Goal: Task Accomplishment & Management: Use online tool/utility

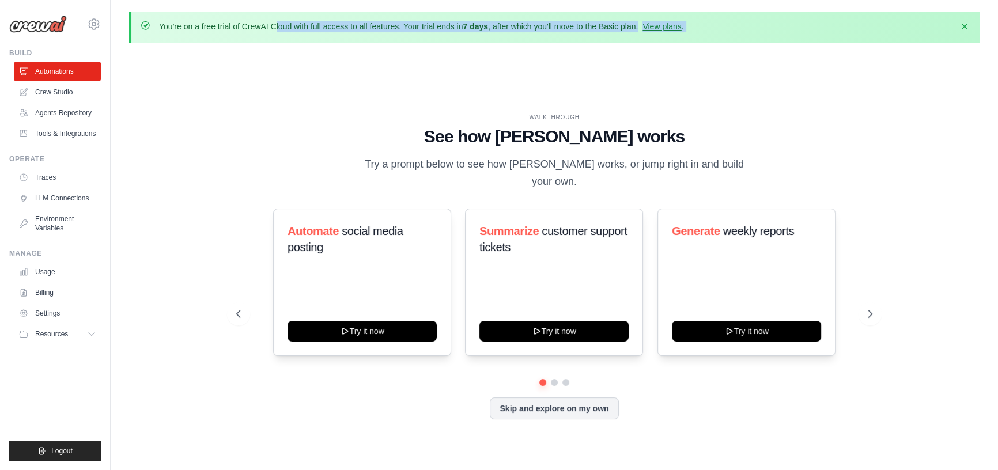
drag, startPoint x: 197, startPoint y: 25, endPoint x: 434, endPoint y: 44, distance: 237.5
click at [425, 44] on div "You're on a free trial of CrewAI Cloud with full access to all features. Your t…" at bounding box center [554, 255] width 887 height 487
drag, startPoint x: 487, startPoint y: 39, endPoint x: 511, endPoint y: 39, distance: 23.6
click at [489, 39] on div "You're on a free trial of CrewAI Cloud with full access to all features. Your t…" at bounding box center [554, 27] width 850 height 31
click at [540, 34] on div "You're on a free trial of CrewAI Cloud with full access to all features. Your t…" at bounding box center [554, 27] width 850 height 31
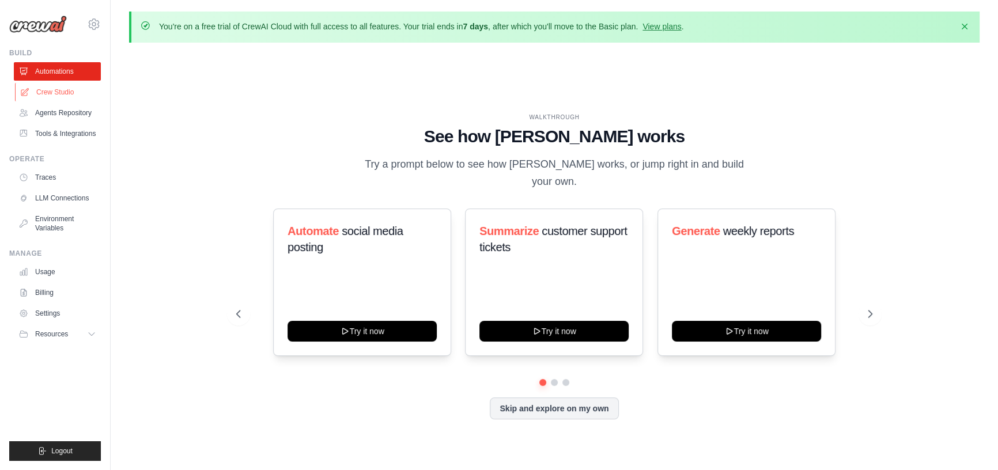
click at [49, 96] on link "Crew Studio" at bounding box center [58, 92] width 87 height 18
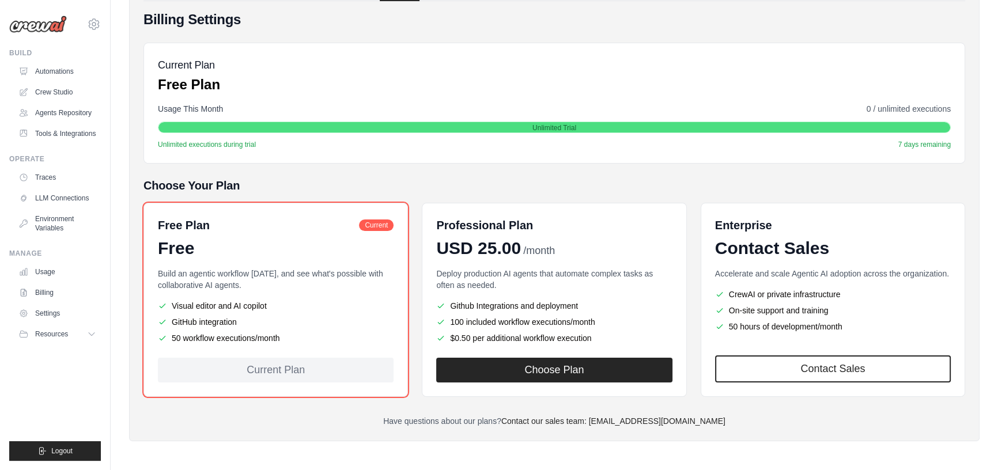
drag, startPoint x: 172, startPoint y: 305, endPoint x: 278, endPoint y: 302, distance: 106.0
click at [278, 302] on li "Visual editor and AI copilot" at bounding box center [276, 306] width 236 height 12
click at [279, 302] on li "Visual editor and AI copilot" at bounding box center [276, 306] width 236 height 12
drag, startPoint x: 172, startPoint y: 336, endPoint x: 294, endPoint y: 338, distance: 122.7
click at [282, 340] on li "50 workflow executions/month" at bounding box center [276, 338] width 236 height 12
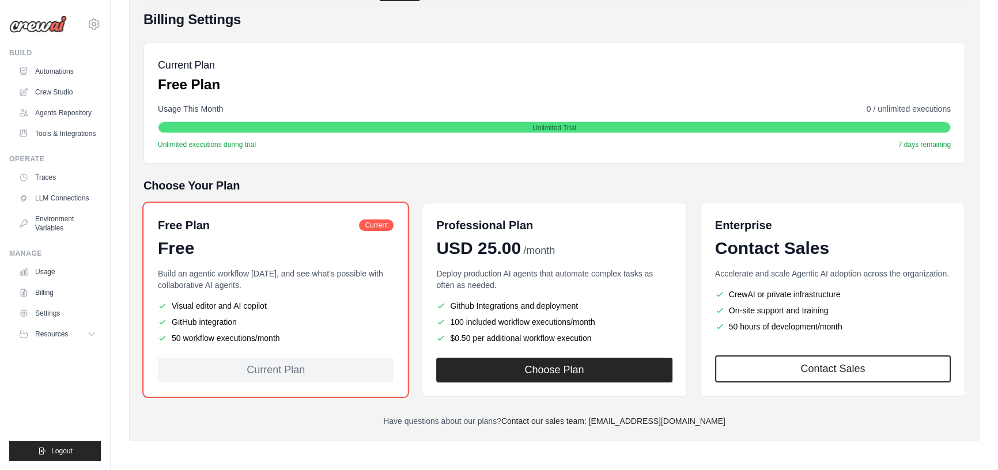
click at [297, 337] on li "50 workflow executions/month" at bounding box center [276, 338] width 236 height 12
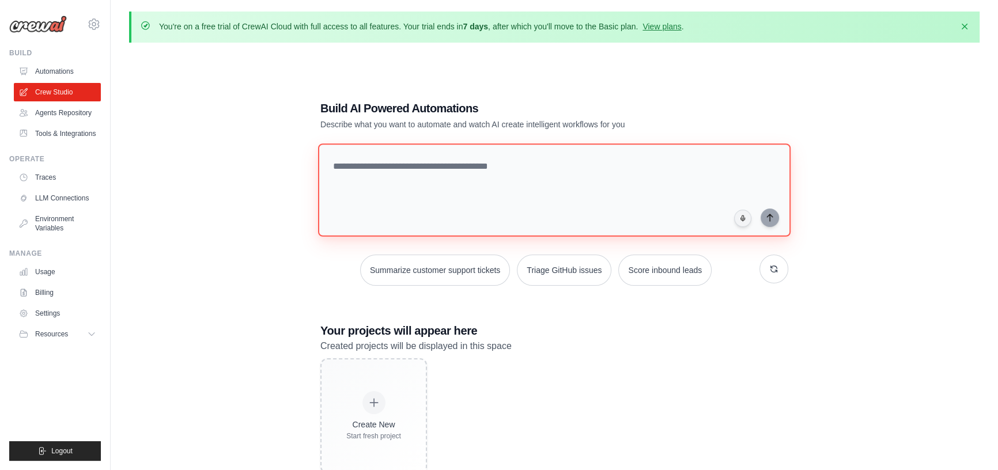
click at [560, 161] on textarea at bounding box center [554, 189] width 472 height 93
click at [405, 172] on textarea at bounding box center [554, 189] width 472 height 93
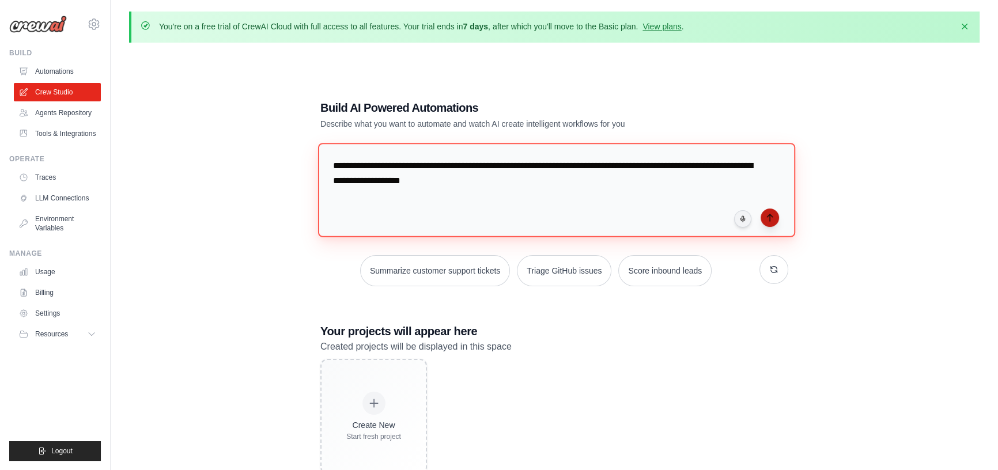
type textarea "**********"
click at [769, 217] on icon "submit" at bounding box center [769, 217] width 5 height 7
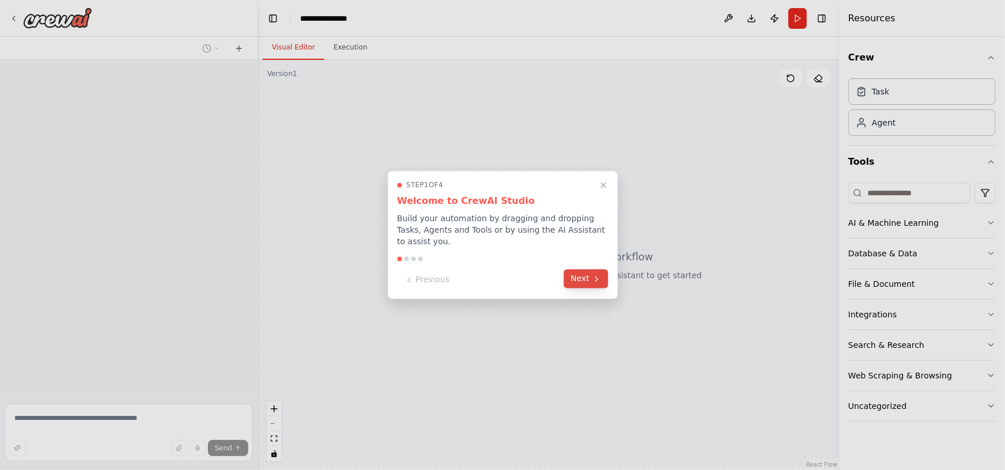
click at [572, 277] on button "Next" at bounding box center [586, 279] width 44 height 19
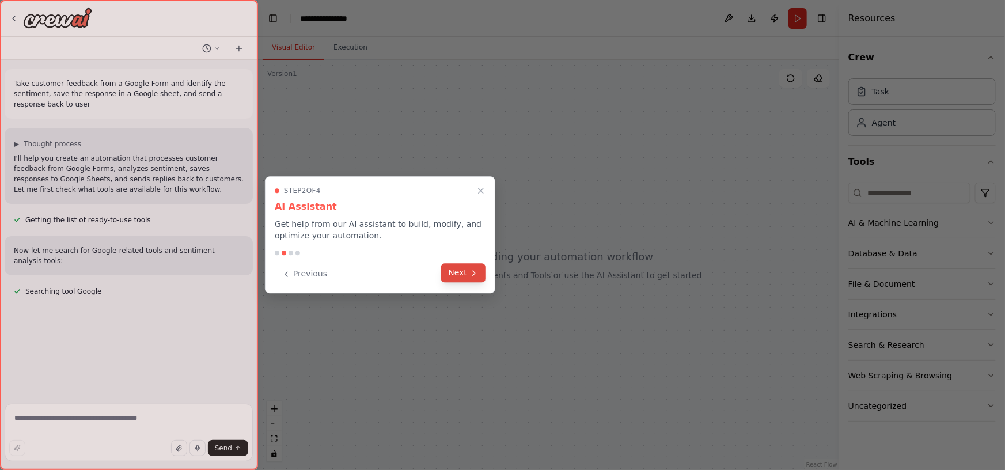
click at [475, 275] on icon at bounding box center [473, 272] width 9 height 9
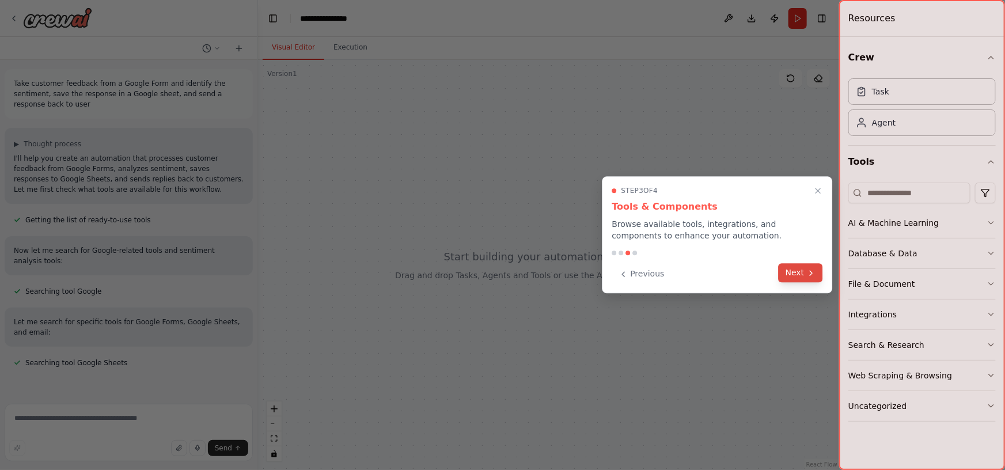
click at [807, 275] on icon at bounding box center [810, 272] width 9 height 9
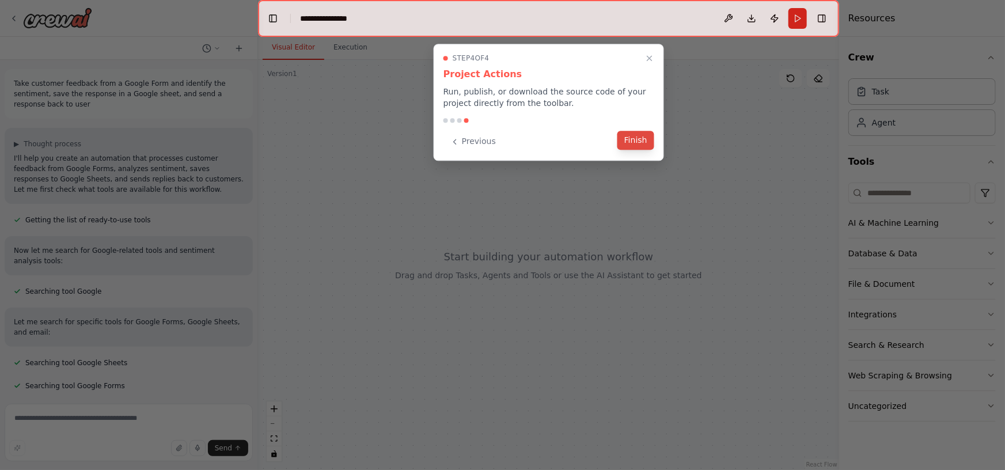
scroll to position [25, 0]
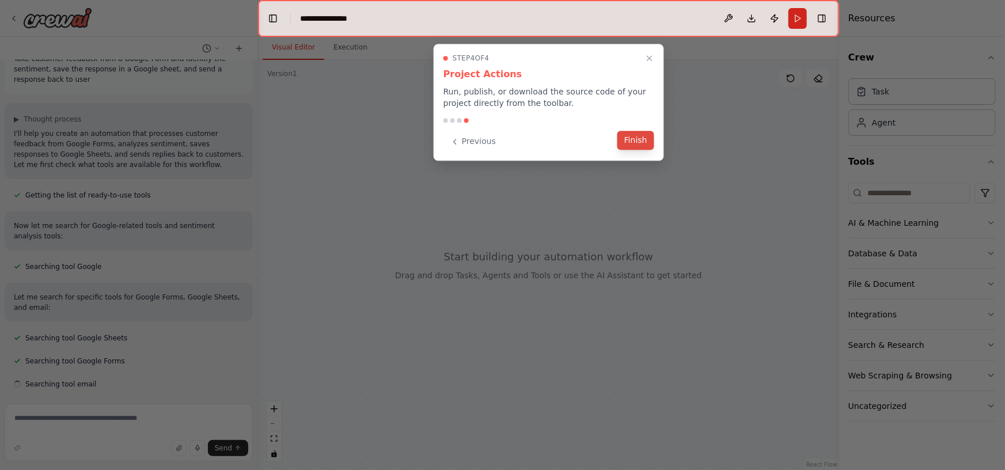
click at [635, 142] on button "Finish" at bounding box center [635, 140] width 37 height 19
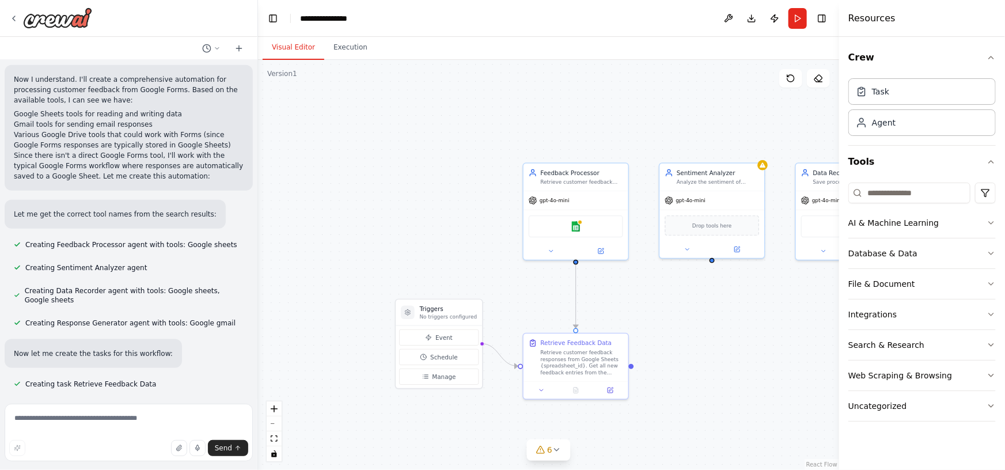
scroll to position [620, 0]
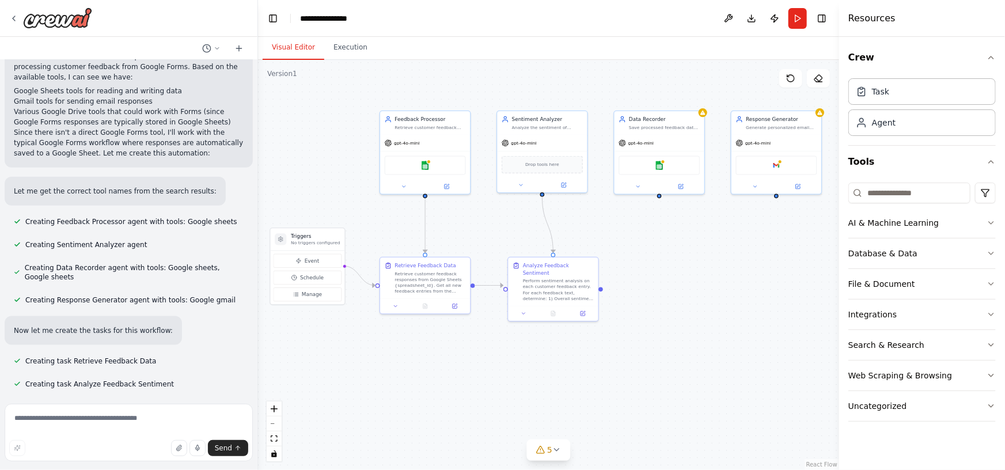
drag, startPoint x: 772, startPoint y: 306, endPoint x: 591, endPoint y: 234, distance: 193.9
click at [591, 234] on div ".deletable-edge-delete-btn { width: 20px; height: 20px; border: 0px solid #ffff…" at bounding box center [548, 265] width 581 height 410
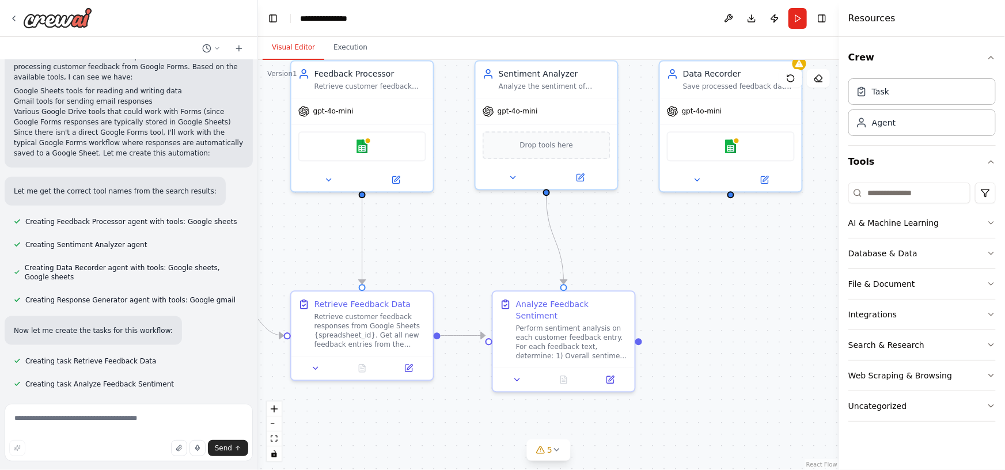
scroll to position [643, 0]
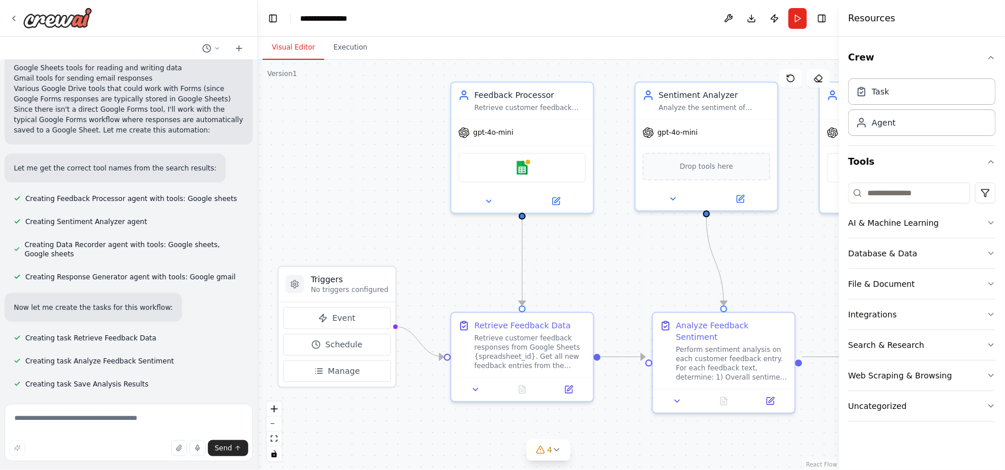
drag, startPoint x: 445, startPoint y: 219, endPoint x: 605, endPoint y: 240, distance: 161.5
click at [605, 240] on div ".deletable-edge-delete-btn { width: 20px; height: 20px; border: 0px solid #ffff…" at bounding box center [548, 265] width 581 height 410
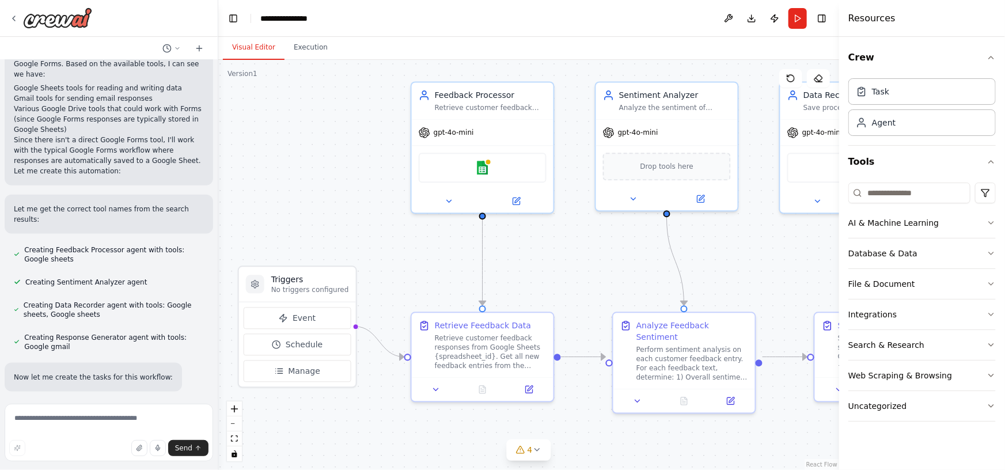
drag, startPoint x: 256, startPoint y: 247, endPoint x: 213, endPoint y: 242, distance: 43.5
click at [213, 242] on div "Take customer feedback from a Google Form and identify the sentiment, save the …" at bounding box center [502, 235] width 1005 height 470
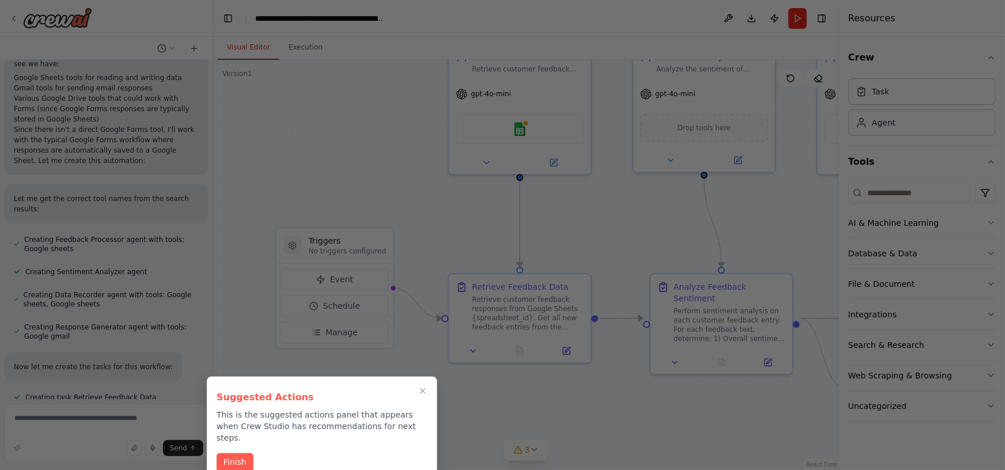
drag, startPoint x: 775, startPoint y: 270, endPoint x: 818, endPoint y: 232, distance: 57.5
click at [818, 232] on div "Take customer feedback from a Google Form and identify the sentiment, save the …" at bounding box center [502, 235] width 1005 height 470
click at [238, 452] on button "Finish" at bounding box center [235, 461] width 37 height 19
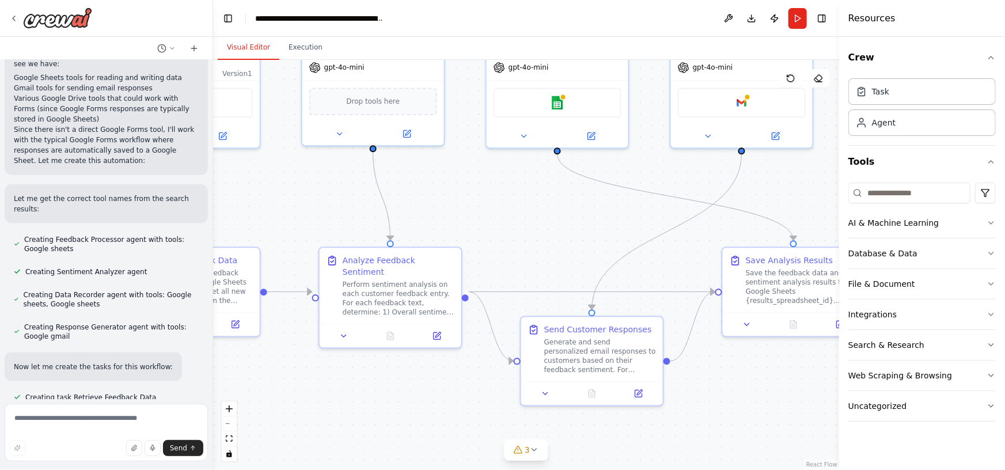
drag, startPoint x: 688, startPoint y: 228, endPoint x: 367, endPoint y: 201, distance: 321.9
click at [355, 202] on div ".deletable-edge-delete-btn { width: 20px; height: 20px; border: 0px solid #ffff…" at bounding box center [526, 265] width 626 height 410
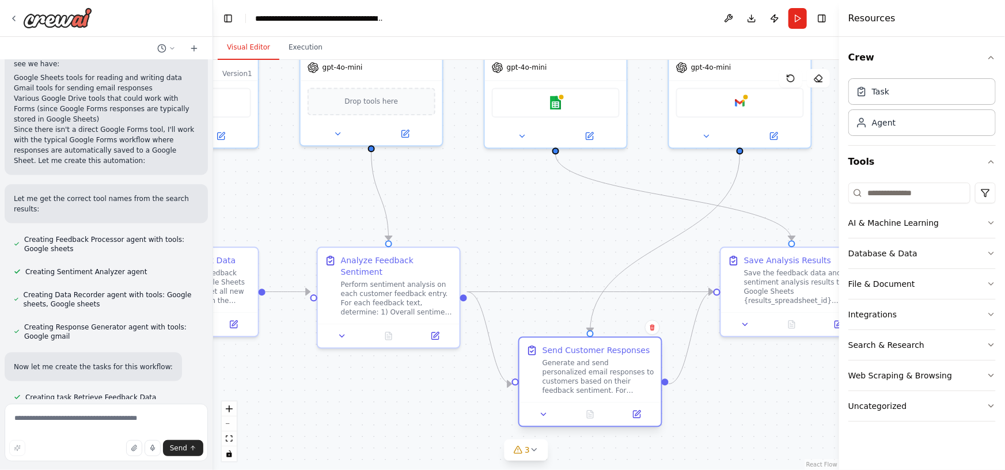
drag, startPoint x: 616, startPoint y: 353, endPoint x: 613, endPoint y: 371, distance: 18.1
click at [613, 371] on div "Generate and send personalized email responses to customers based on their feed…" at bounding box center [599, 376] width 112 height 37
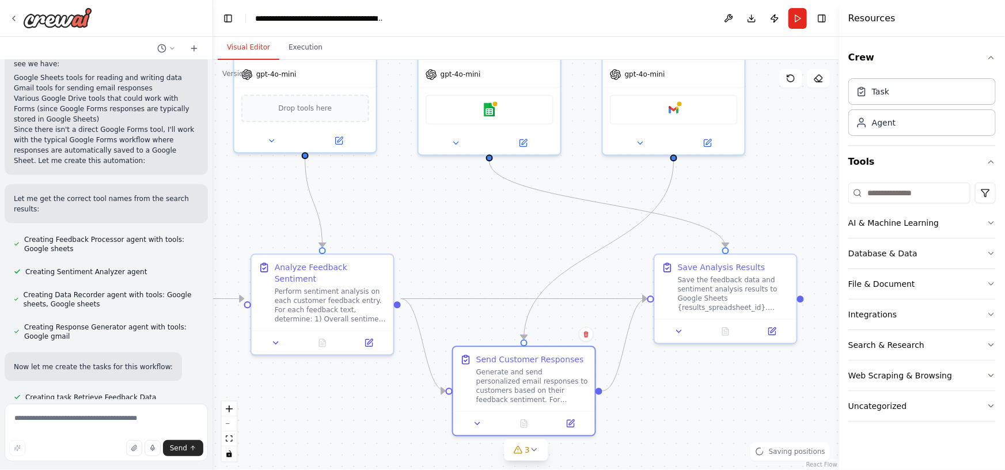
drag, startPoint x: 741, startPoint y: 373, endPoint x: 670, endPoint y: 403, distance: 76.4
click at [670, 403] on div ".deletable-edge-delete-btn { width: 20px; height: 20px; border: 0px solid #ffff…" at bounding box center [526, 265] width 626 height 410
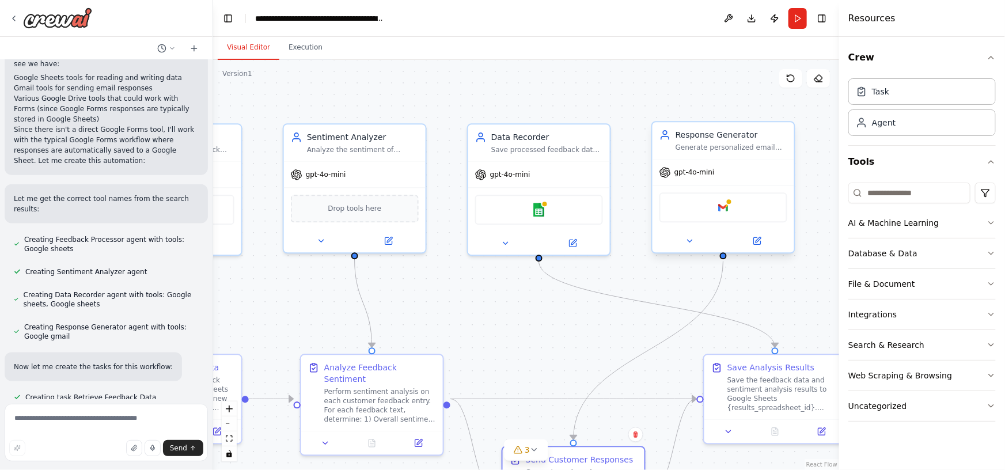
drag, startPoint x: 600, startPoint y: 204, endPoint x: 691, endPoint y: 227, distance: 93.9
click at [661, 290] on div ".deletable-edge-delete-btn { width: 20px; height: 20px; border: 0px solid #ffff…" at bounding box center [526, 265] width 626 height 410
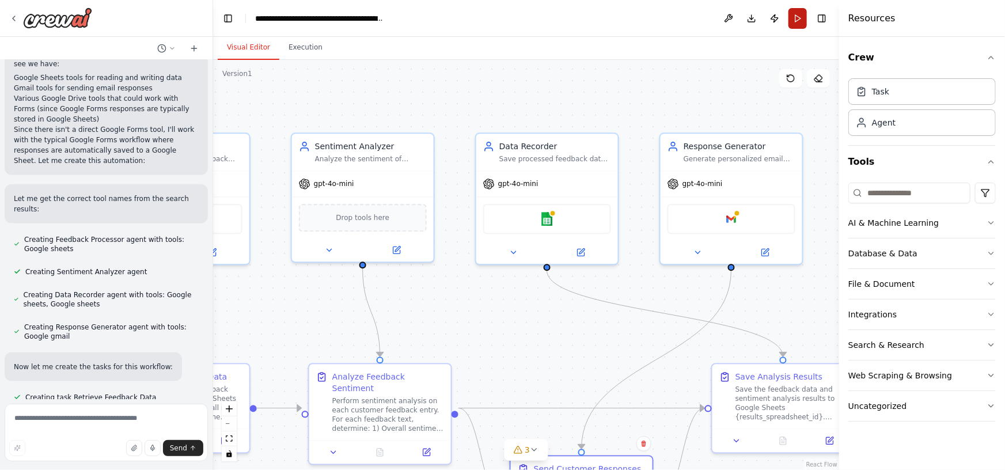
click at [798, 16] on button "Run" at bounding box center [797, 18] width 18 height 21
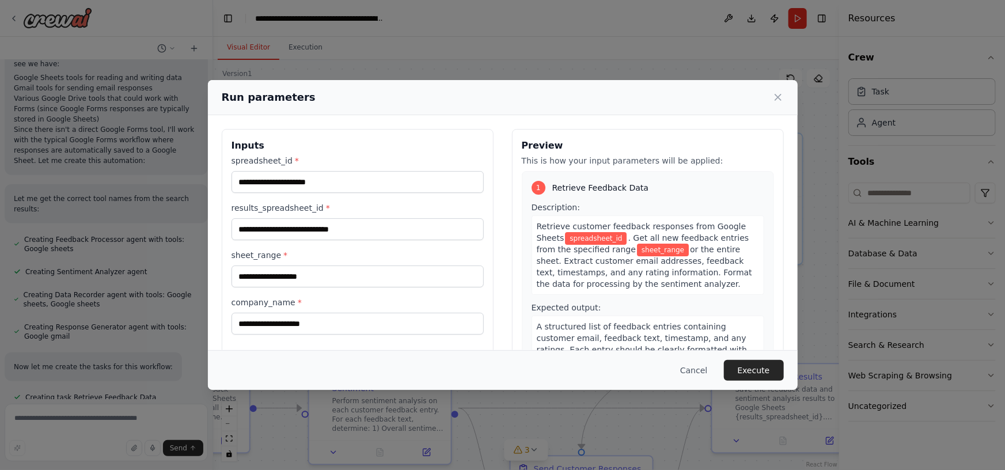
click at [771, 95] on div "Run parameters" at bounding box center [503, 97] width 562 height 16
click at [773, 100] on icon at bounding box center [778, 98] width 12 height 12
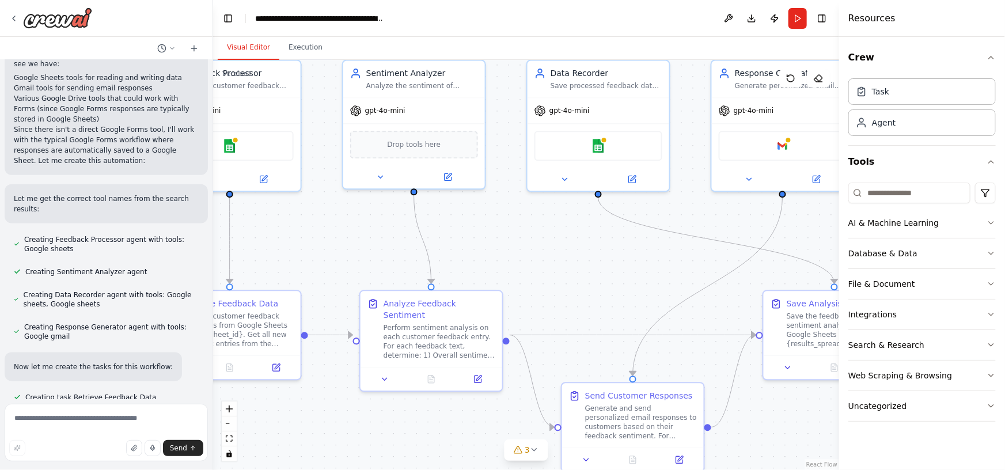
drag, startPoint x: 553, startPoint y: 321, endPoint x: 617, endPoint y: 232, distance: 109.3
click at [617, 232] on div ".deletable-edge-delete-btn { width: 20px; height: 20px; border: 0px solid #ffff…" at bounding box center [526, 265] width 626 height 410
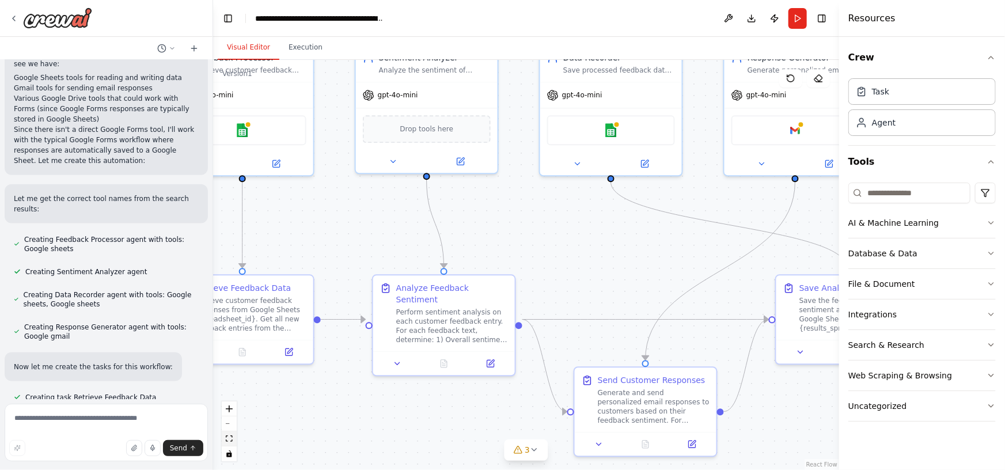
click at [229, 439] on icon "fit view" at bounding box center [229, 438] width 7 height 6
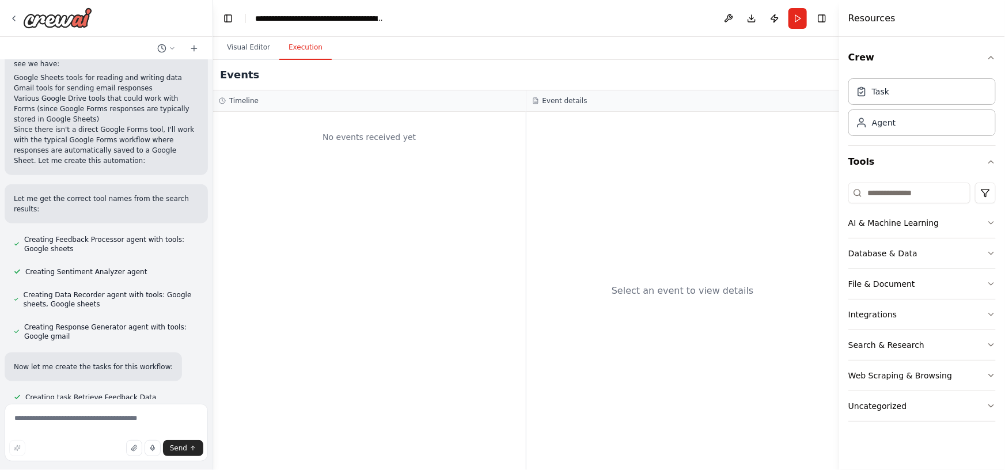
click at [295, 48] on button "Execution" at bounding box center [305, 48] width 52 height 24
click at [252, 51] on button "Visual Editor" at bounding box center [249, 48] width 62 height 24
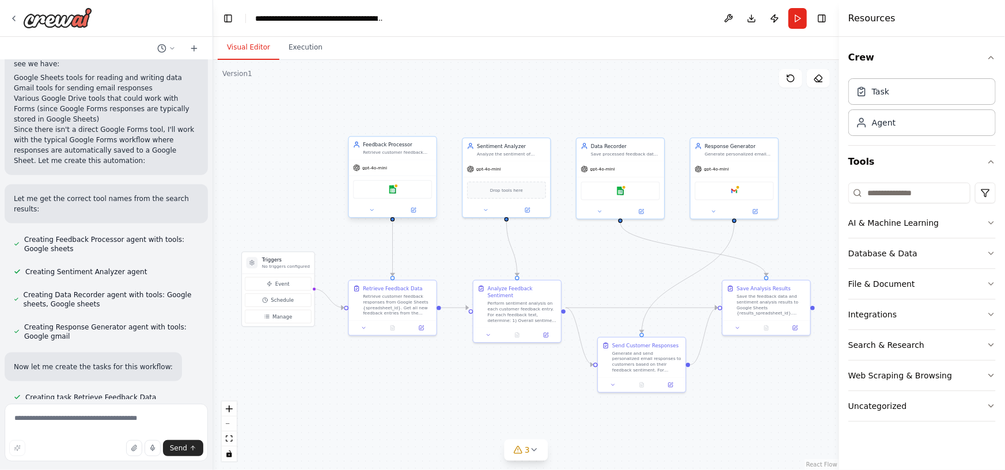
click at [397, 167] on div "gpt-4o-mini" at bounding box center [393, 168] width 88 height 16
click at [229, 407] on icon "zoom in" at bounding box center [229, 408] width 7 height 7
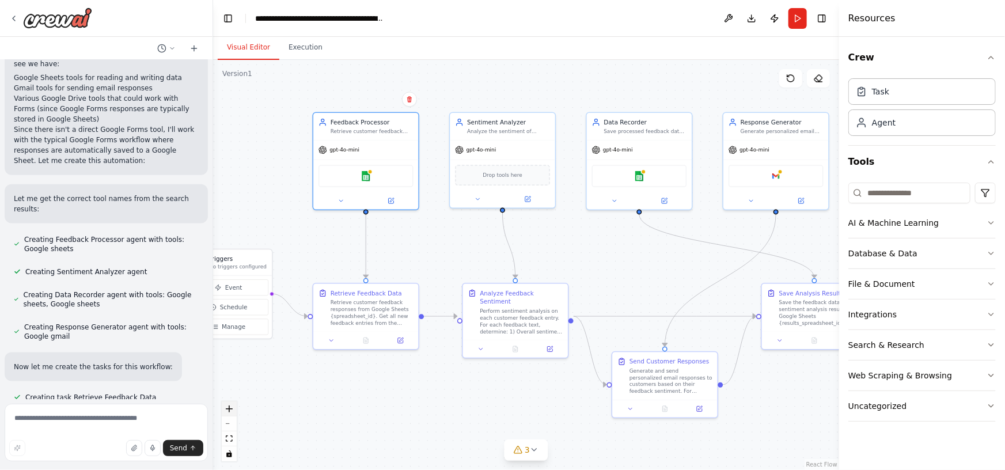
click at [229, 407] on icon "zoom in" at bounding box center [229, 408] width 7 height 7
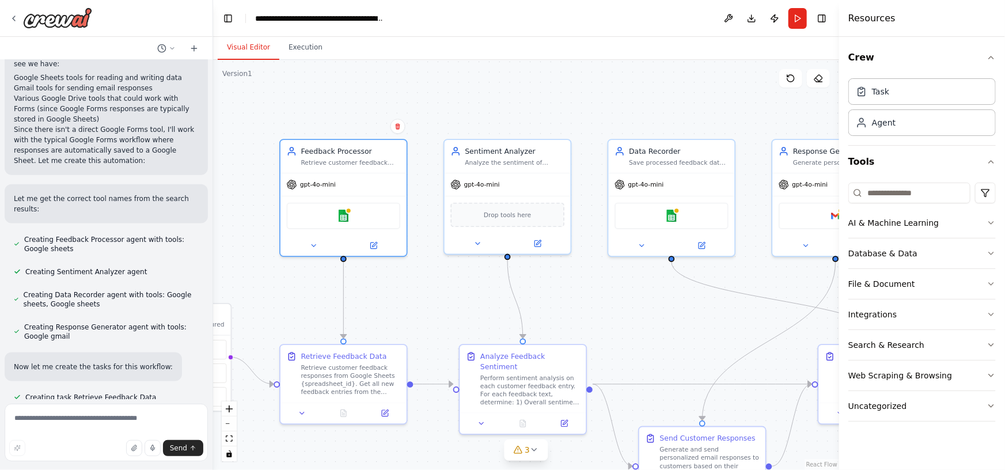
drag, startPoint x: 418, startPoint y: 218, endPoint x: 427, endPoint y: 276, distance: 58.4
click at [427, 276] on div ".deletable-edge-delete-btn { width: 20px; height: 20px; border: 0px solid #ffff…" at bounding box center [526, 265] width 626 height 410
click at [368, 173] on div "gpt-4o-mini" at bounding box center [343, 182] width 126 height 22
click at [373, 246] on icon at bounding box center [373, 244] width 6 height 6
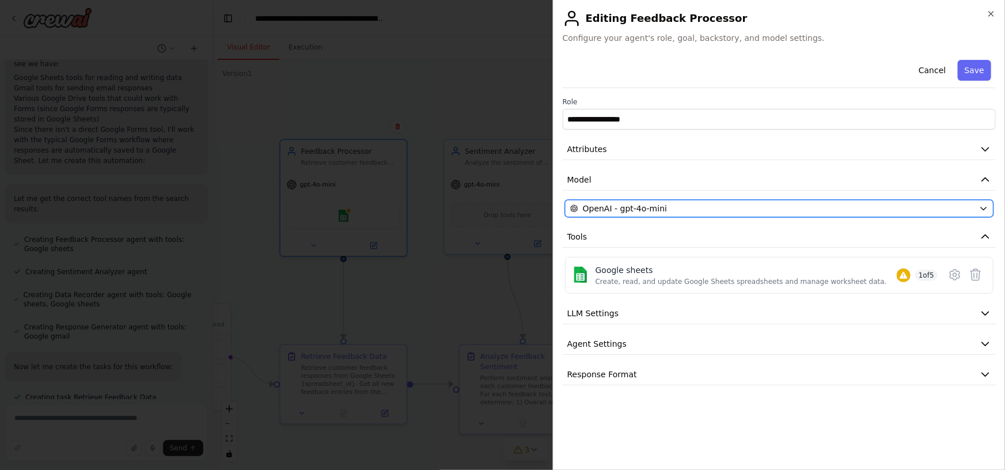
click at [828, 206] on div "OpenAI - gpt-4o-mini" at bounding box center [772, 209] width 404 height 12
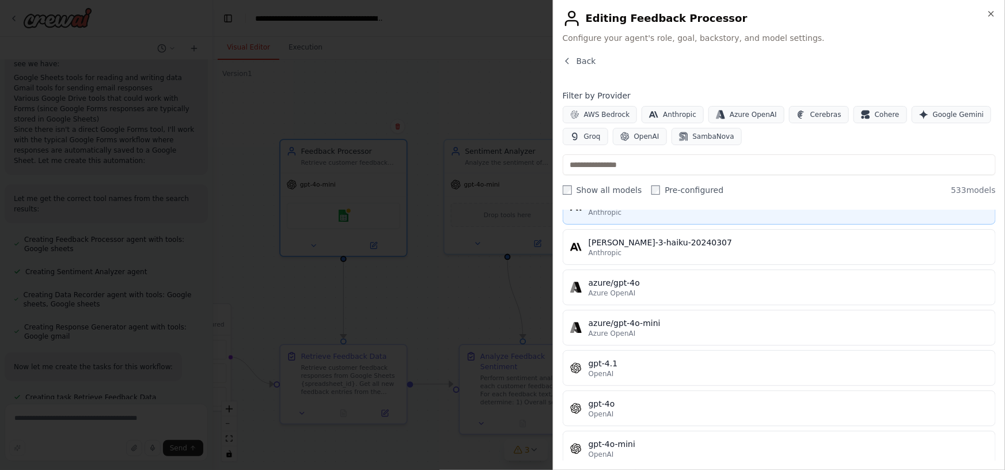
scroll to position [0, 0]
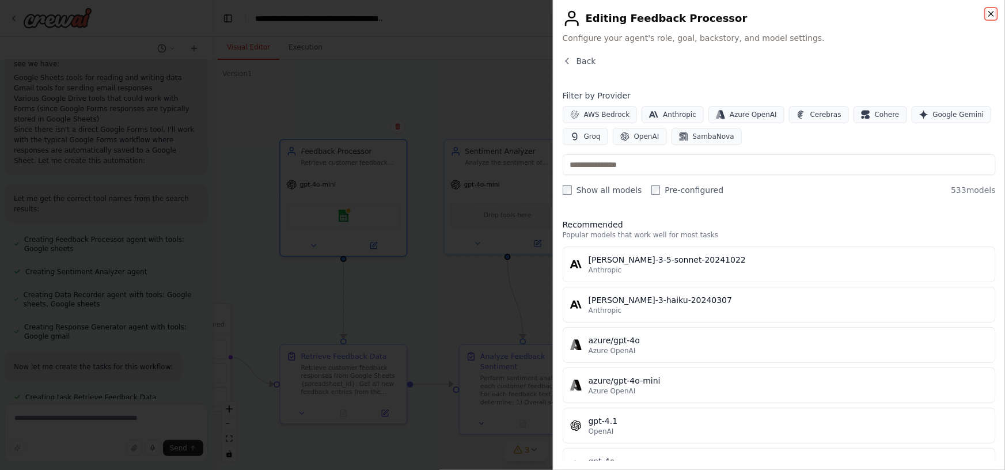
click at [993, 13] on icon "button" at bounding box center [991, 13] width 9 height 9
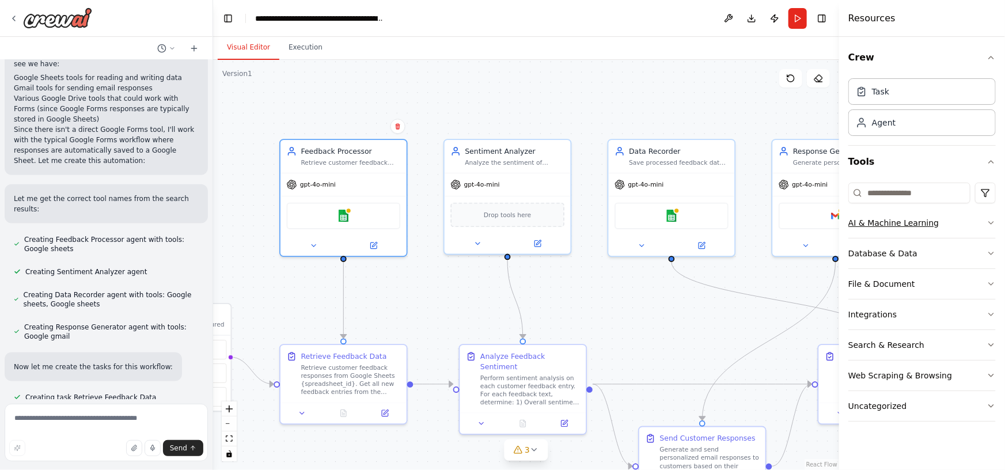
click at [979, 220] on button "AI & Machine Learning" at bounding box center [921, 223] width 147 height 30
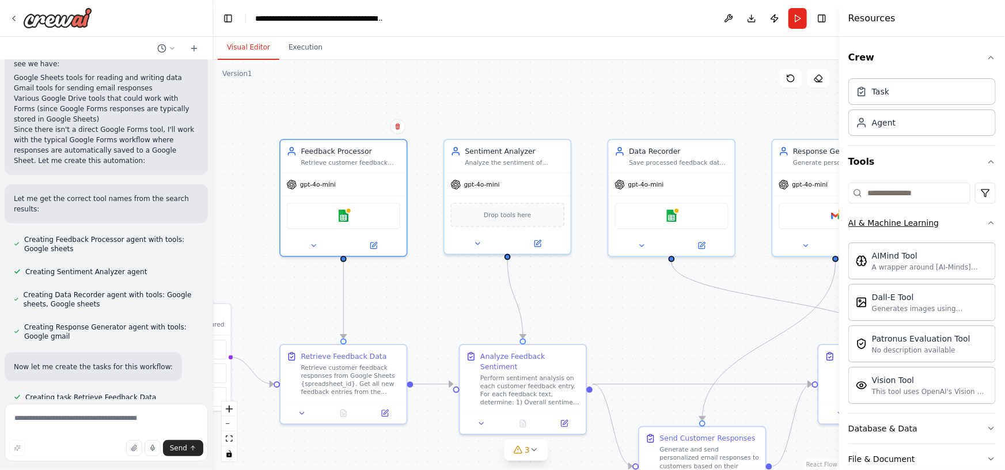
click at [987, 220] on icon "button" at bounding box center [991, 222] width 9 height 9
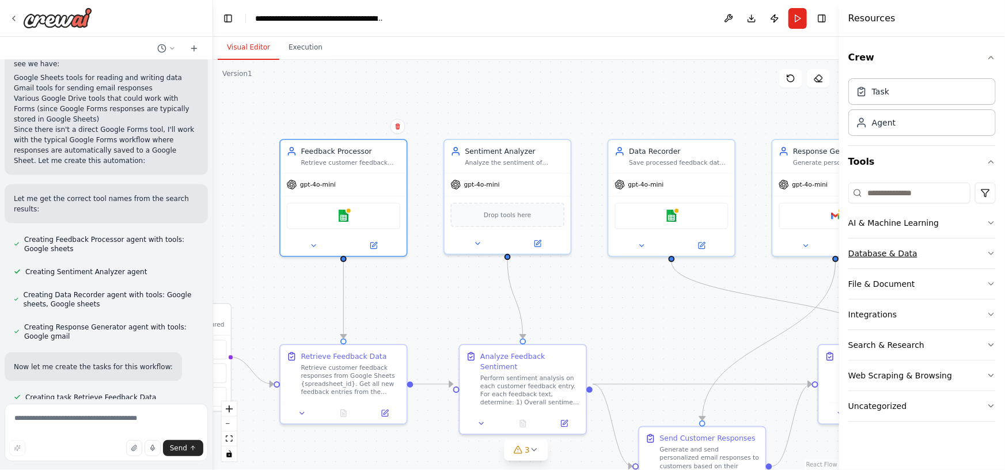
click at [953, 253] on button "Database & Data" at bounding box center [921, 253] width 147 height 30
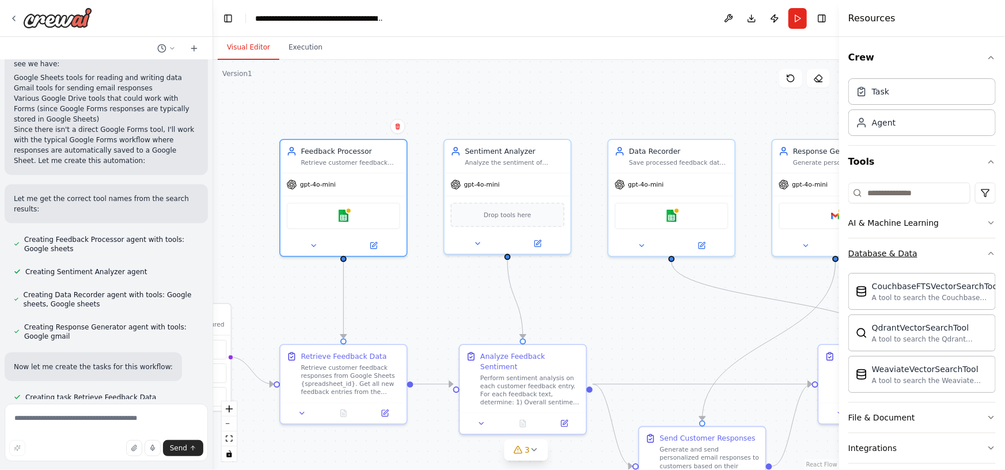
click at [965, 244] on button "Database & Data" at bounding box center [921, 253] width 147 height 30
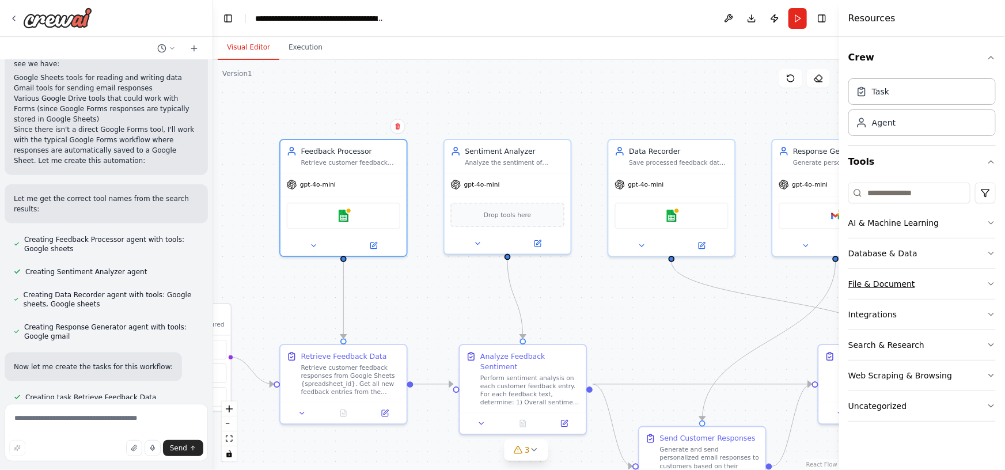
click at [950, 286] on button "File & Document" at bounding box center [921, 284] width 147 height 30
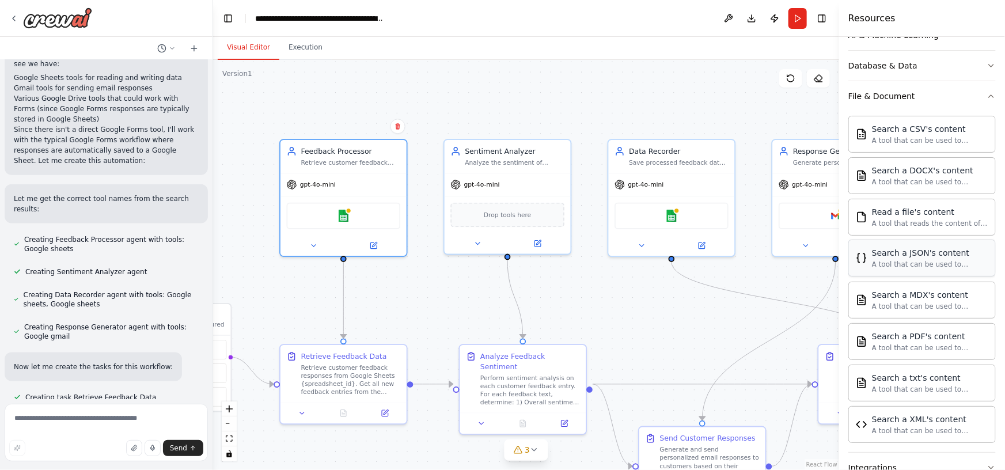
scroll to position [188, 0]
click at [965, 97] on button "File & Document" at bounding box center [921, 96] width 147 height 30
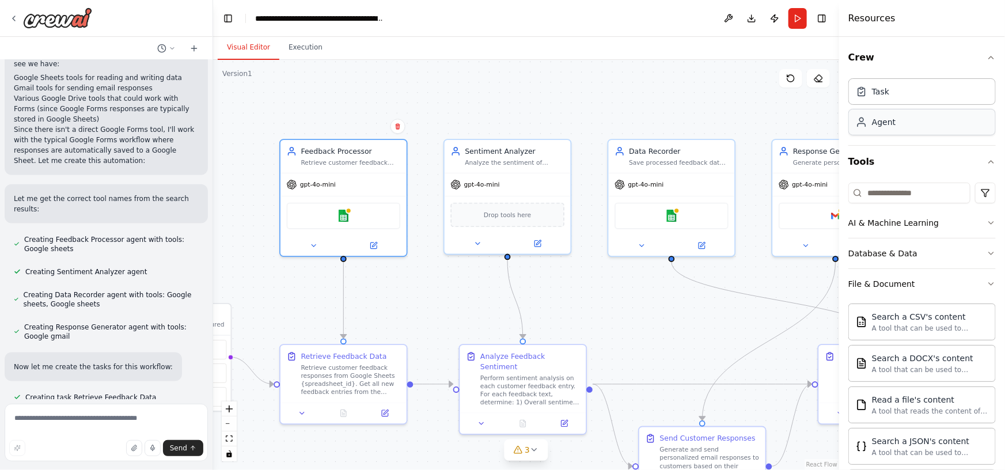
scroll to position [0, 0]
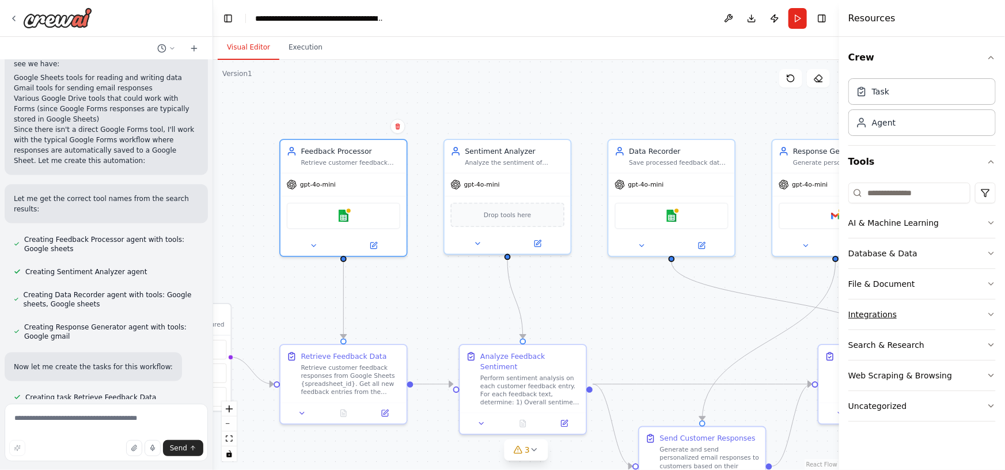
click at [947, 323] on button "Integrations" at bounding box center [921, 314] width 147 height 30
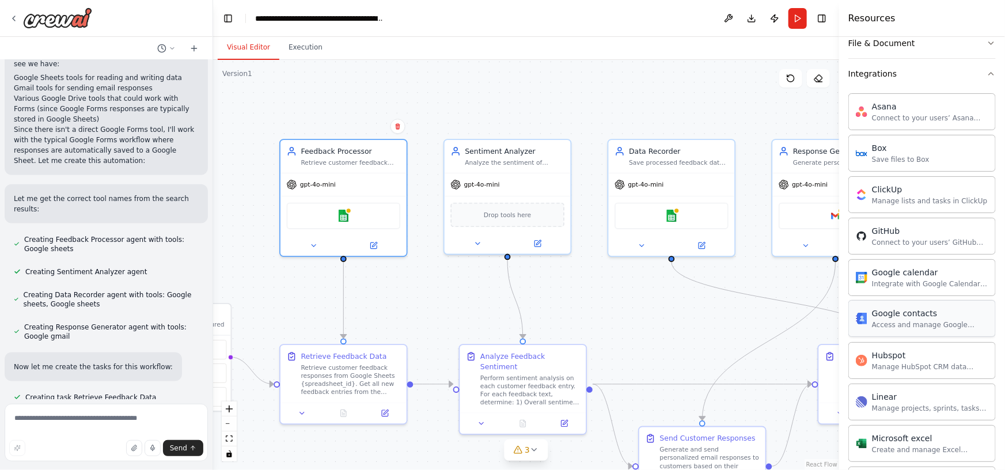
scroll to position [115, 0]
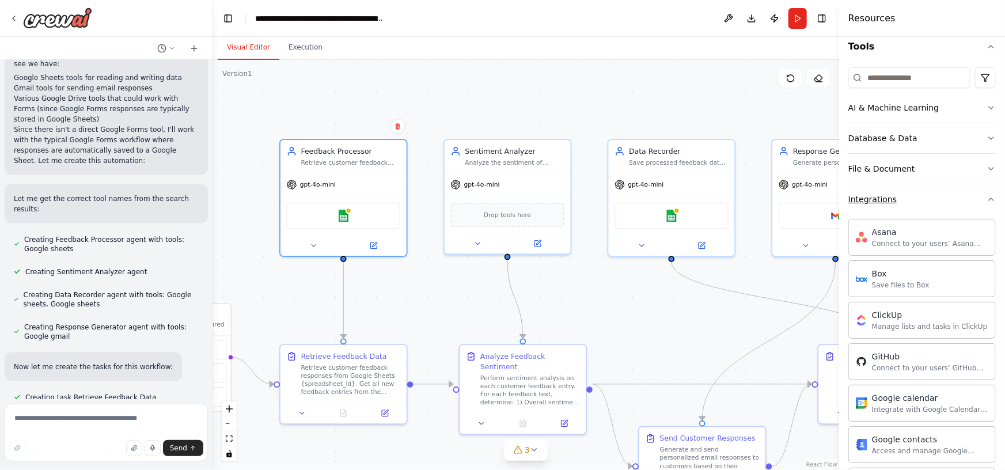
click at [945, 202] on button "Integrations" at bounding box center [921, 199] width 147 height 30
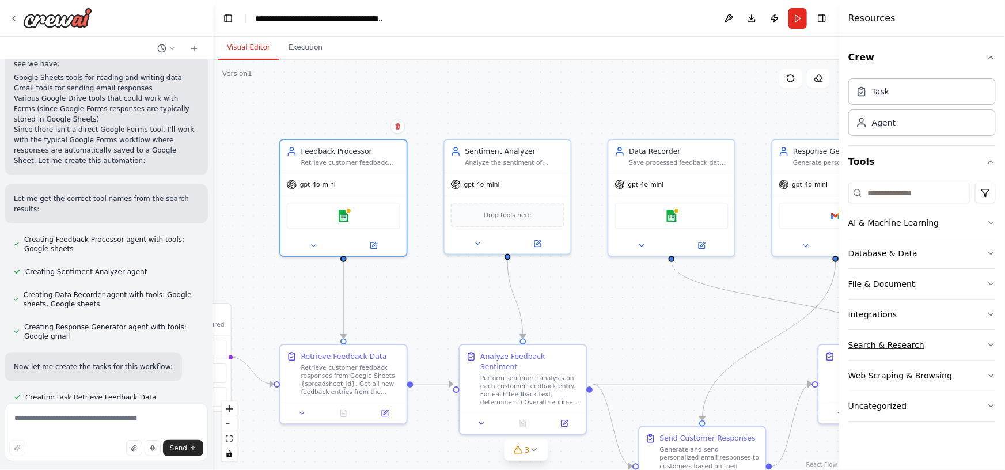
click at [940, 347] on button "Search & Research" at bounding box center [921, 345] width 147 height 30
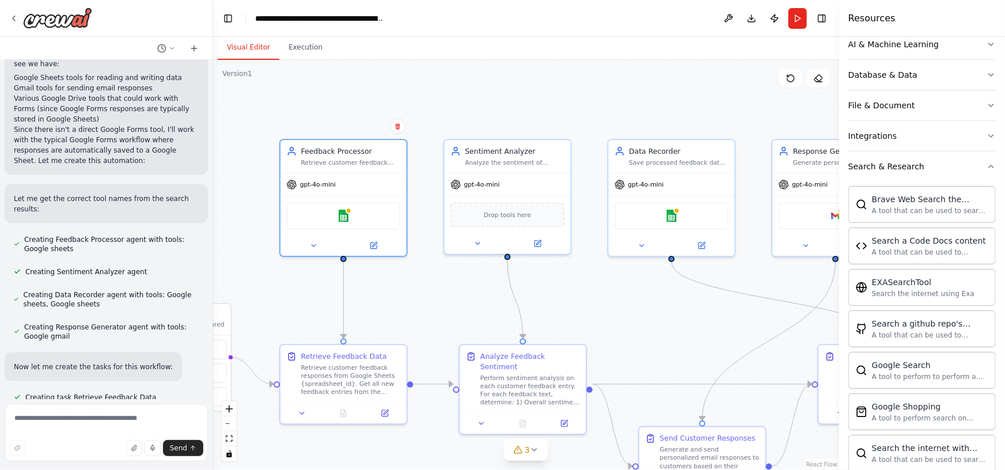
scroll to position [117, 0]
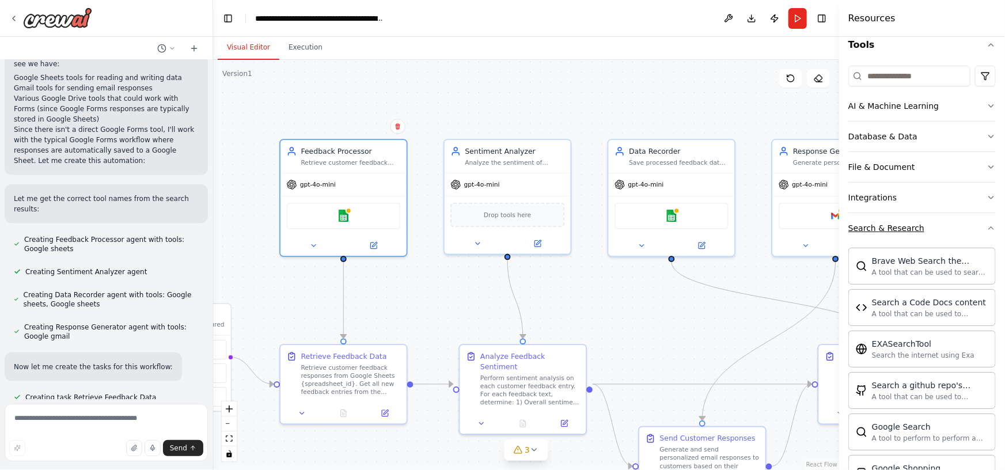
click at [952, 233] on button "Search & Research" at bounding box center [921, 228] width 147 height 30
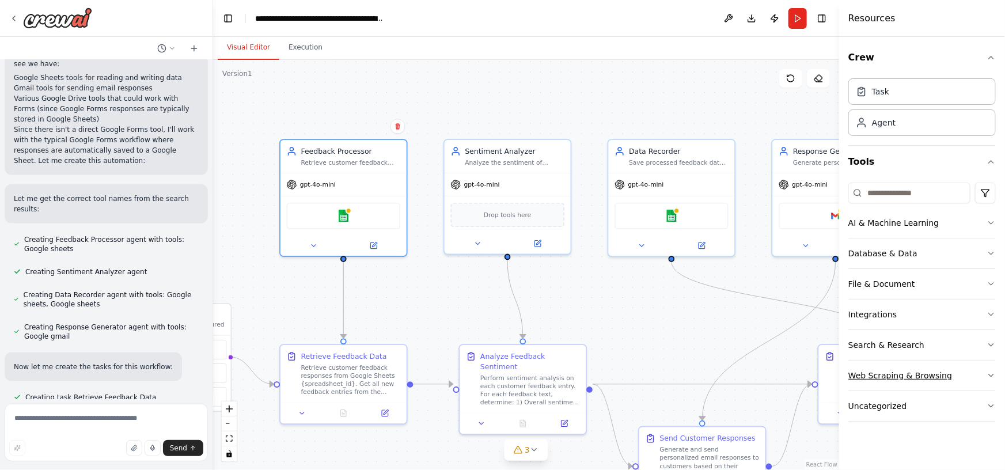
click at [957, 375] on button "Web Scraping & Browsing" at bounding box center [921, 376] width 147 height 30
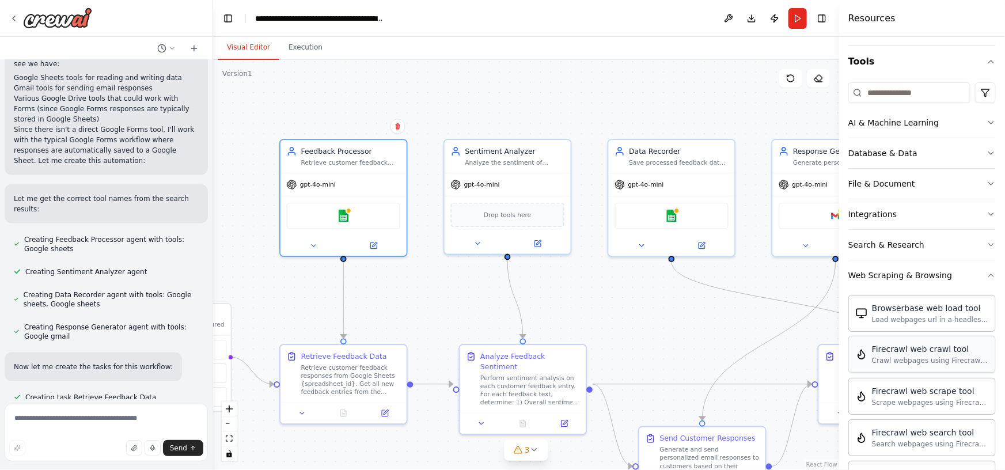
scroll to position [95, 0]
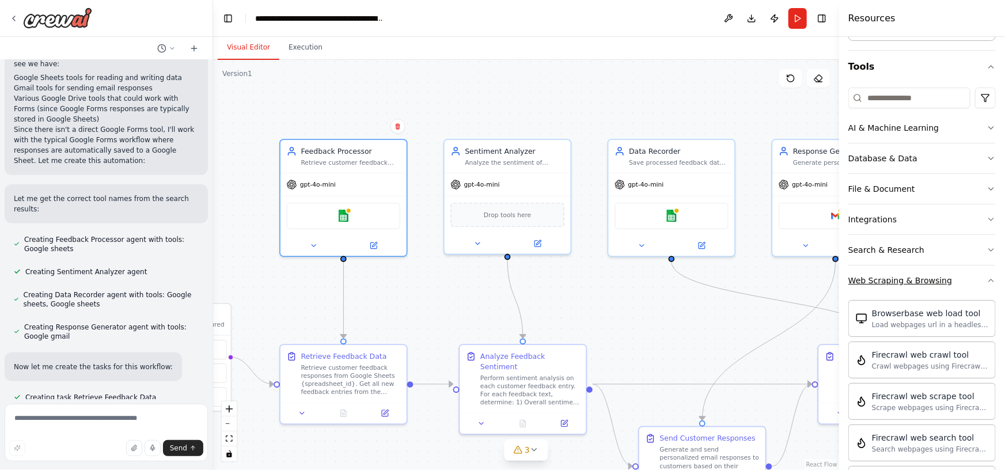
click at [962, 280] on button "Web Scraping & Browsing" at bounding box center [921, 281] width 147 height 30
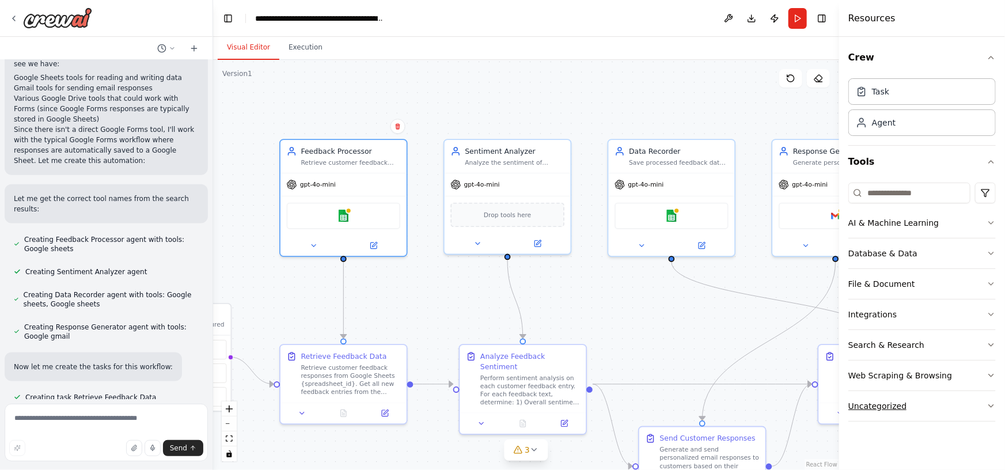
click at [935, 407] on button "Uncategorized" at bounding box center [921, 406] width 147 height 30
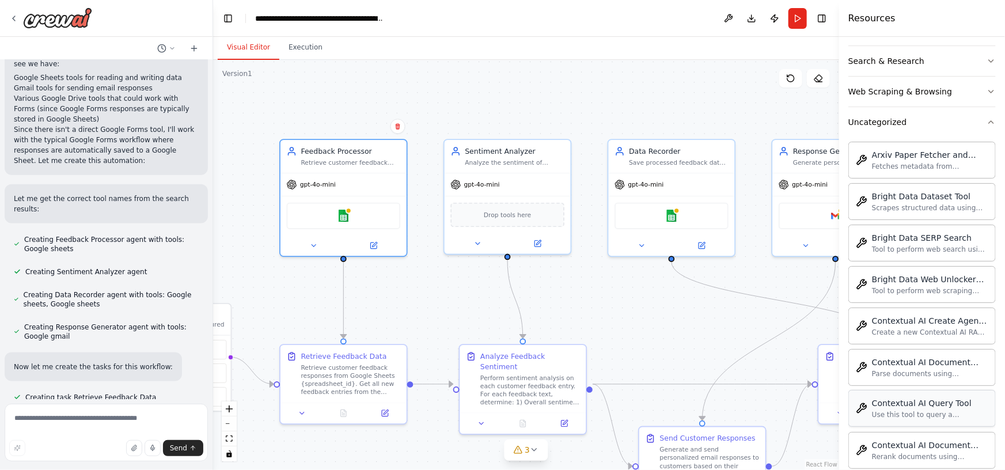
scroll to position [96, 0]
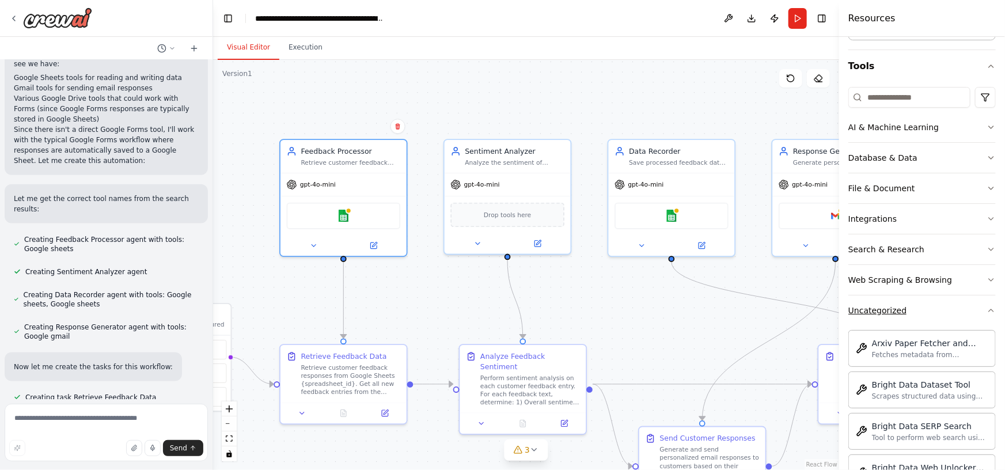
click at [945, 308] on button "Uncategorized" at bounding box center [921, 310] width 147 height 30
